Goal: Task Accomplishment & Management: Complete application form

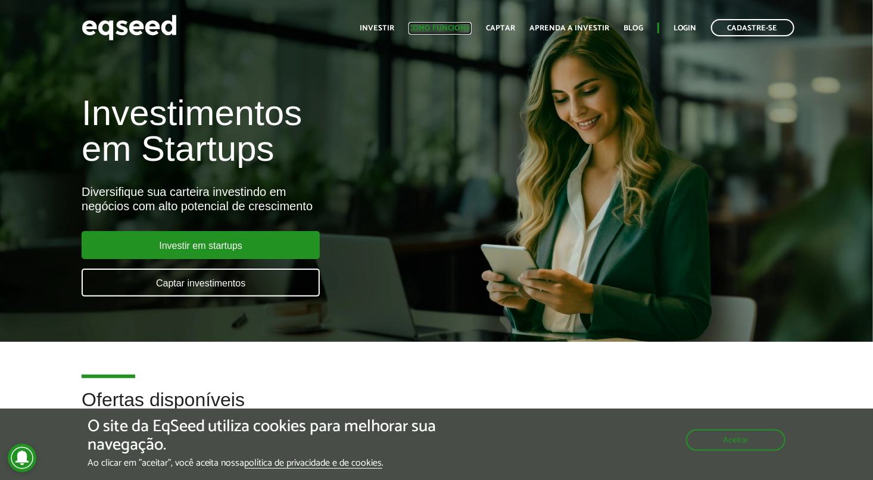
click at [448, 29] on link "Como funciona" at bounding box center [440, 28] width 63 height 8
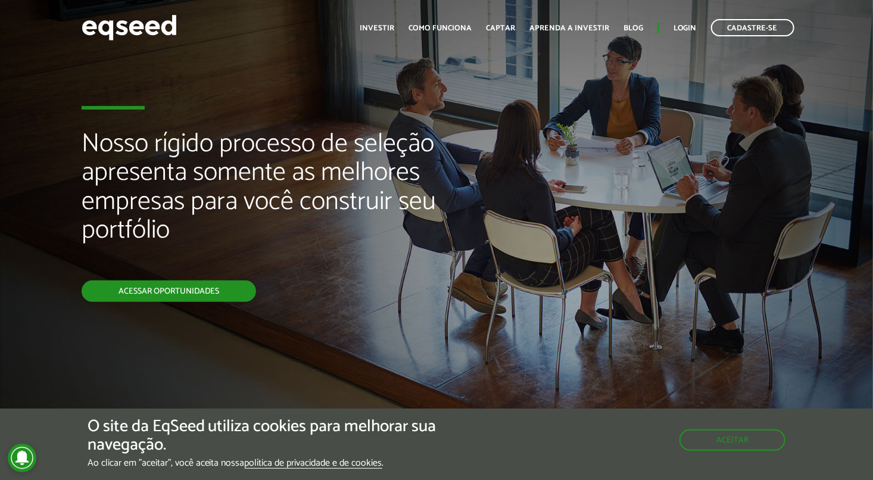
click at [161, 292] on link "Acessar oportunidades" at bounding box center [169, 291] width 175 height 21
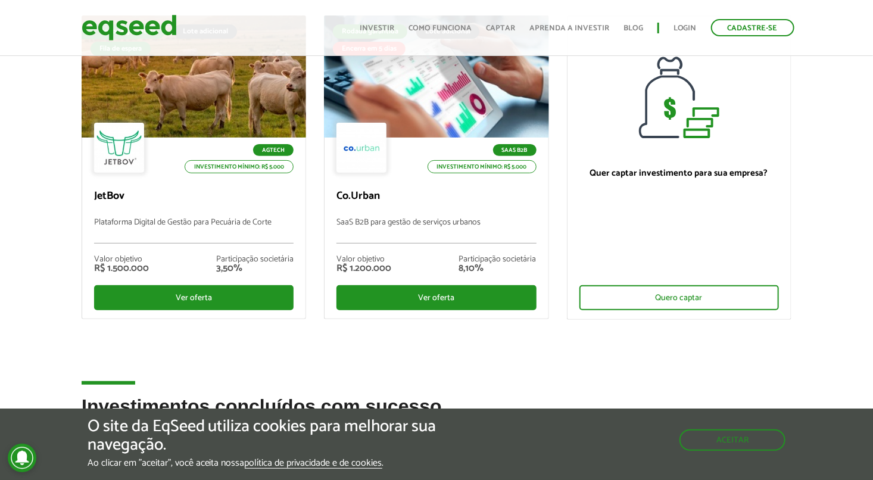
scroll to position [129, 0]
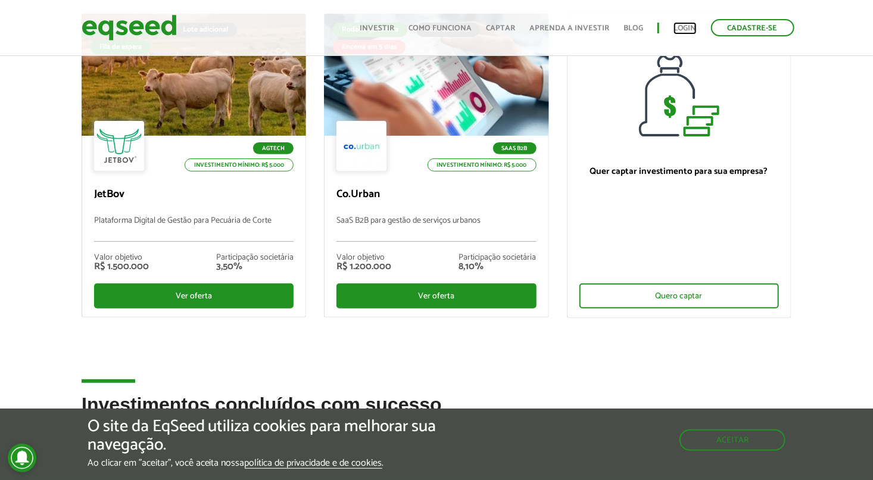
click at [683, 27] on link "Login" at bounding box center [685, 28] width 23 height 8
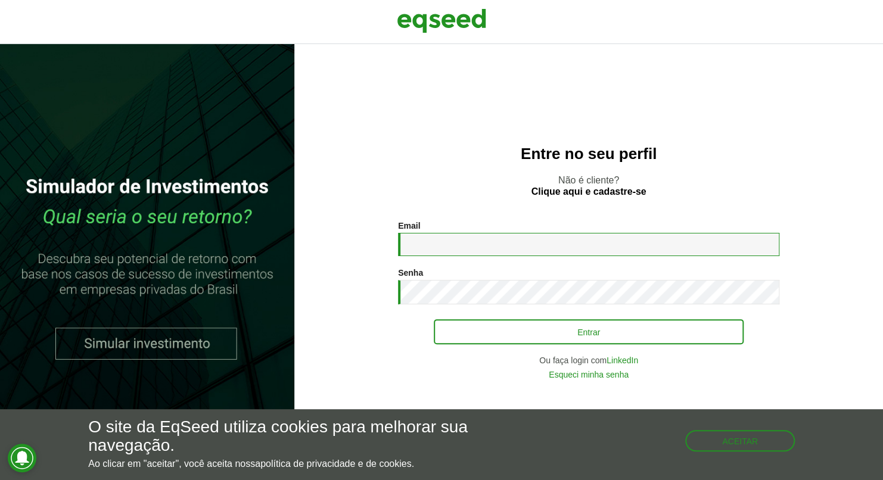
type input "**********"
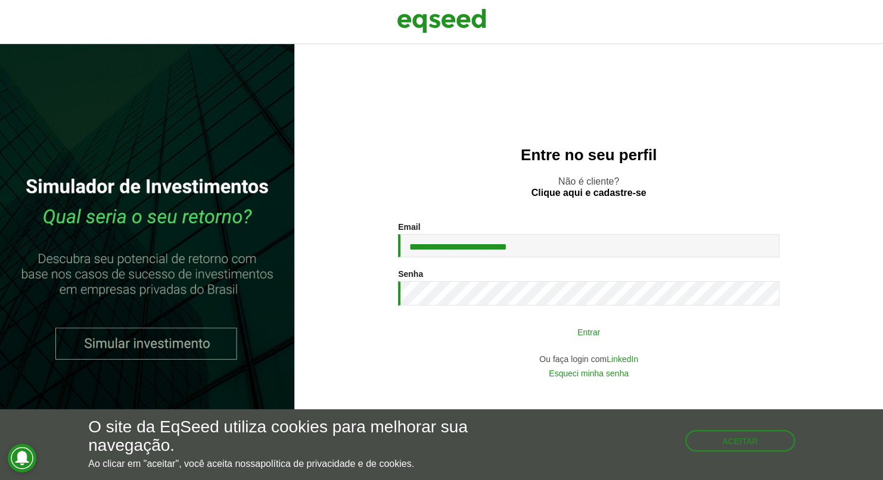
click at [506, 331] on button "Entrar" at bounding box center [589, 331] width 310 height 23
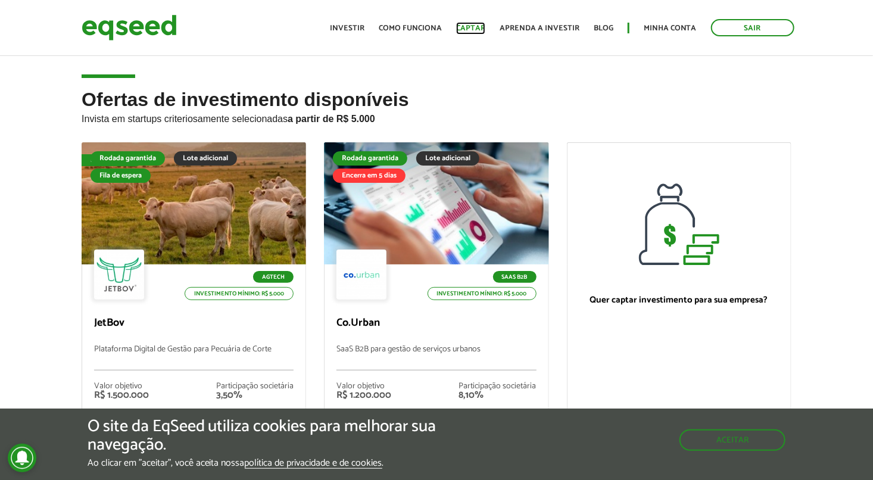
click at [478, 27] on link "Captar" at bounding box center [470, 28] width 29 height 8
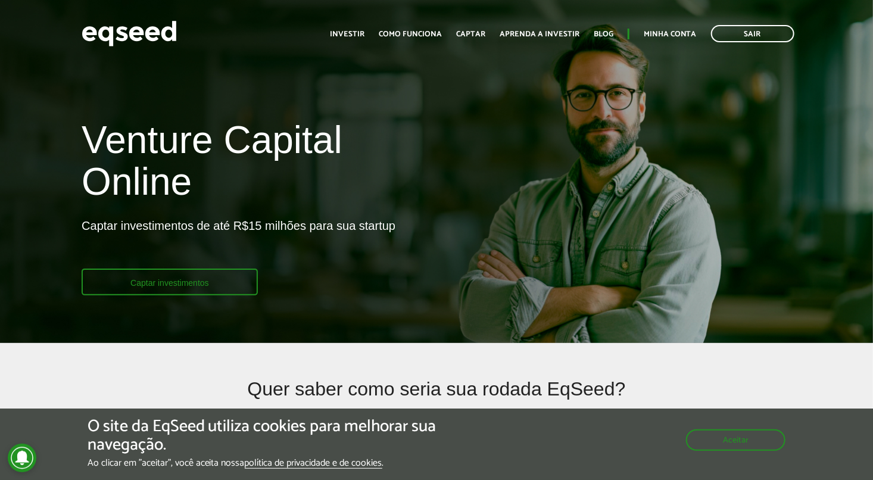
click at [186, 282] on link "Captar investimentos" at bounding box center [170, 282] width 176 height 27
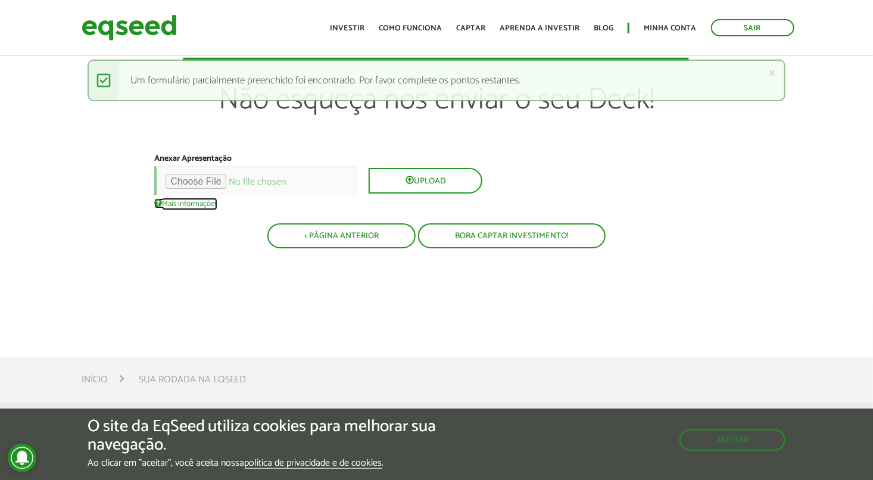
click at [175, 201] on link "Mais informações" at bounding box center [185, 203] width 63 height 10
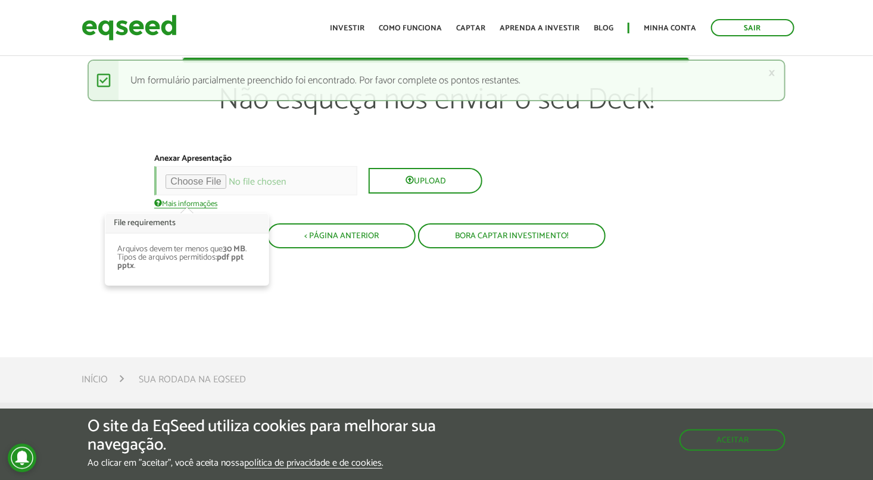
click at [378, 85] on div "× Mensagem de status Um formulário parcialmente preenchido foi encontrado. Por …" at bounding box center [437, 81] width 699 height 42
click at [770, 73] on link "×" at bounding box center [771, 73] width 7 height 13
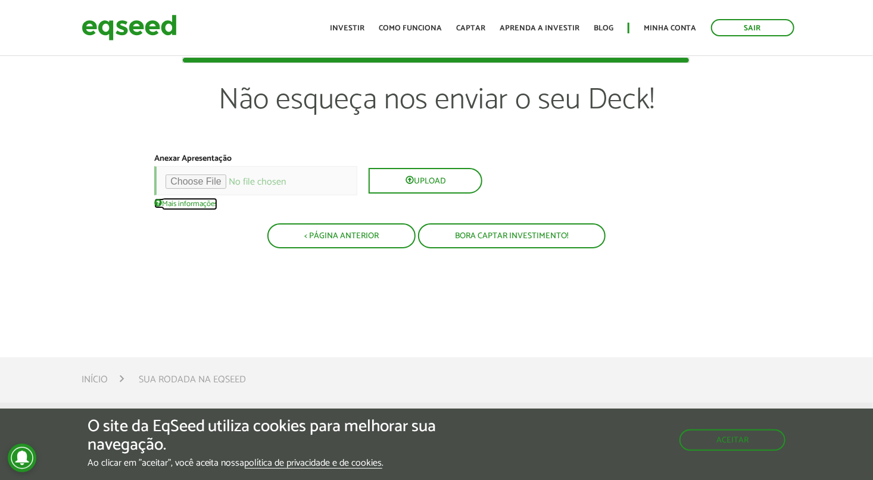
click at [157, 202] on span at bounding box center [158, 203] width 8 height 8
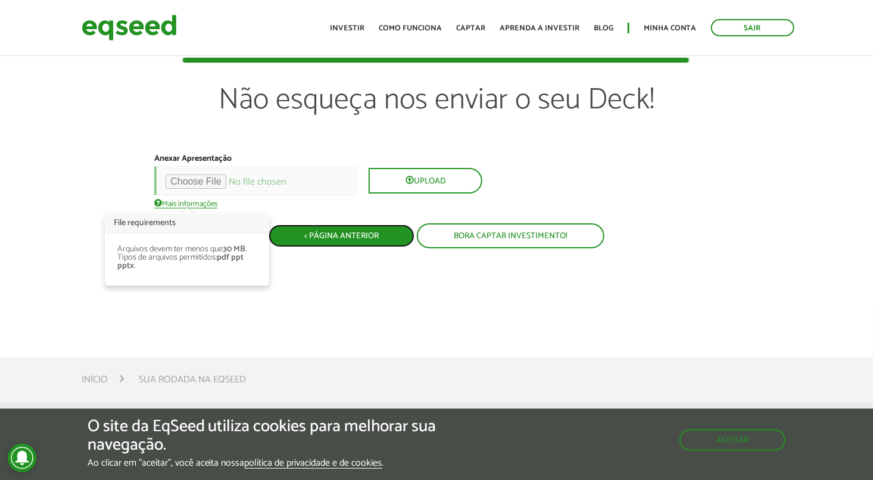
click at [377, 231] on button "< Página Anterior" at bounding box center [342, 236] width 146 height 23
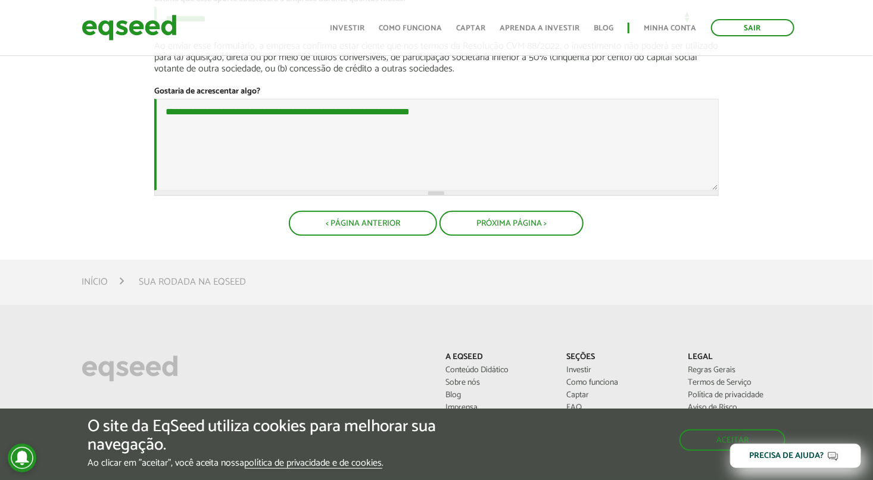
scroll to position [204, 0]
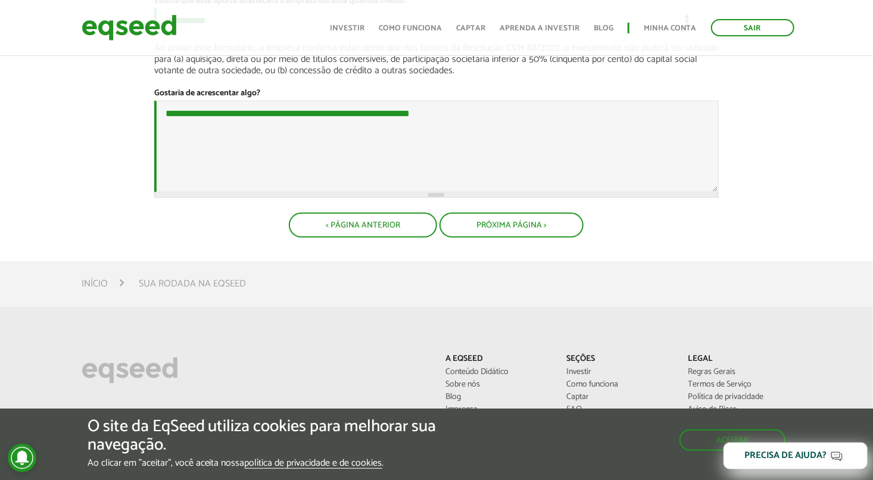
click at [800, 451] on div "Precisa de ajuda?" at bounding box center [786, 455] width 82 height 9
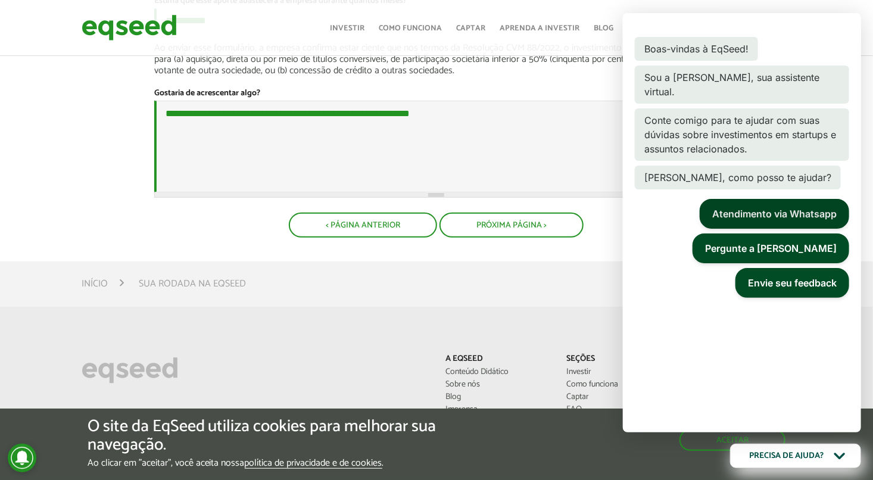
click at [782, 199] on button "Atendimento via Whatsapp" at bounding box center [775, 214] width 150 height 30
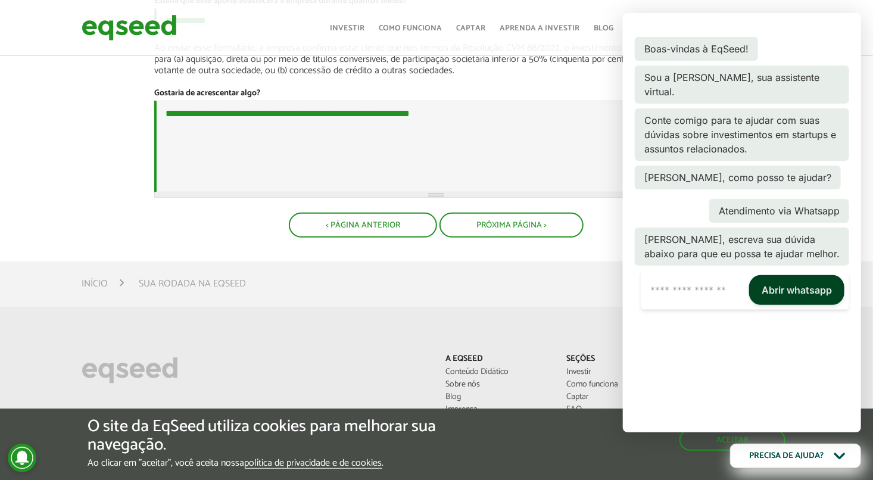
click at [798, 287] on button "Abrir whatsapp" at bounding box center [796, 290] width 95 height 30
click at [665, 292] on input "text" at bounding box center [693, 289] width 104 height 33
type input "**********"
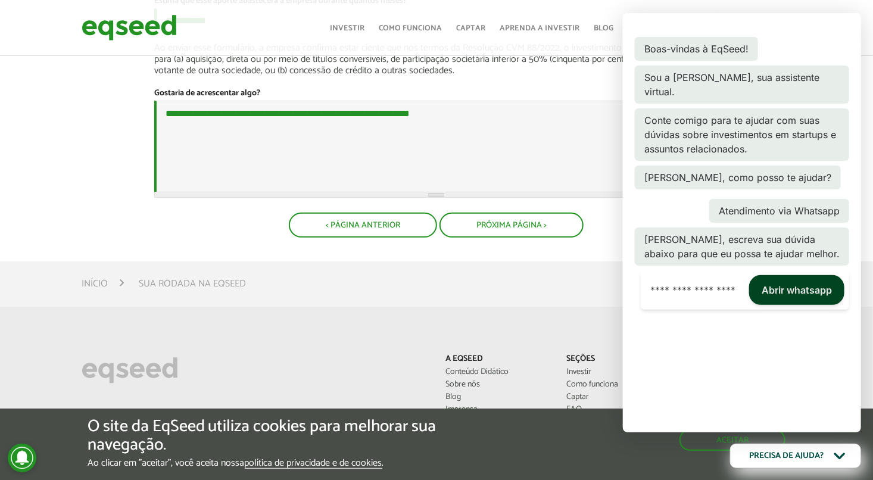
click at [804, 288] on button "Abrir whatsapp" at bounding box center [796, 290] width 95 height 30
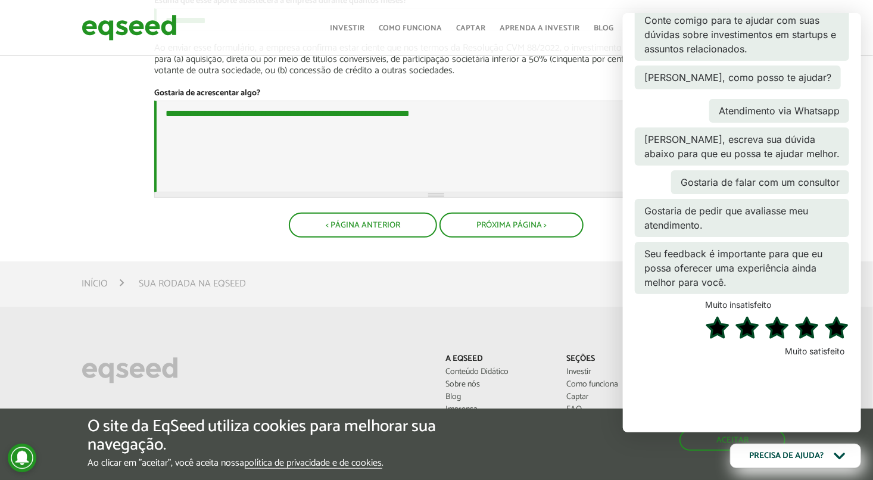
scroll to position [111, 0]
